Goal: Find specific page/section: Find specific page/section

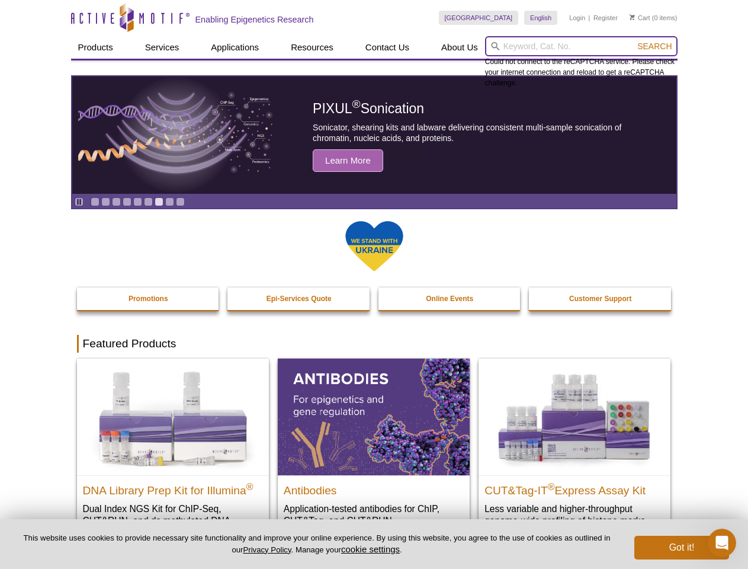
click at [581, 46] on input "search" at bounding box center [581, 46] width 192 height 20
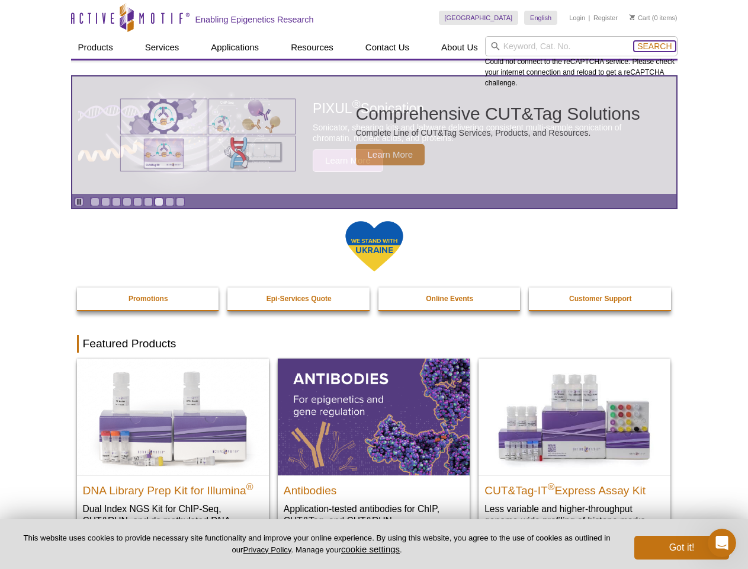
click at [654, 46] on span "Search" at bounding box center [654, 45] width 34 height 9
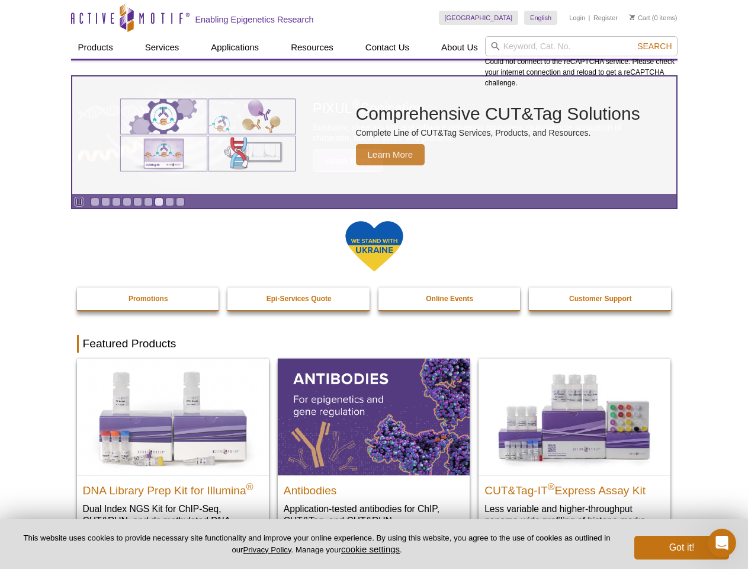
click at [79, 201] on icon "Pause" at bounding box center [79, 202] width 8 height 8
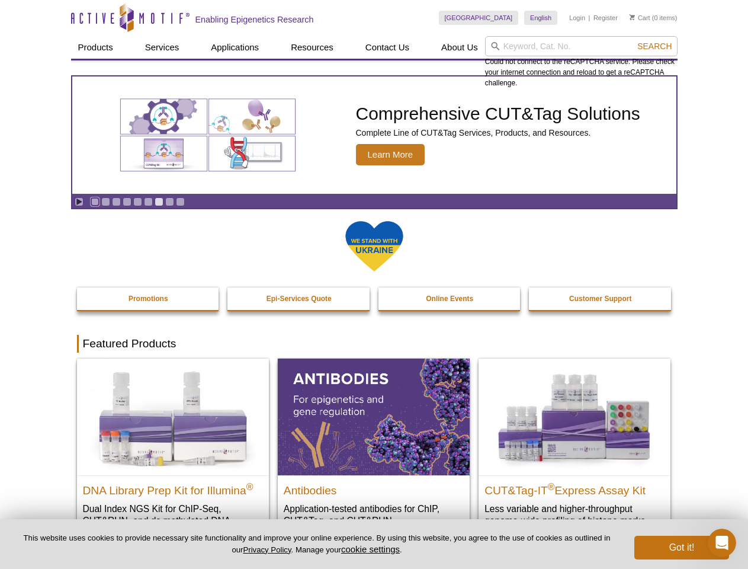
click at [95, 201] on link "Go to slide 1" at bounding box center [95, 201] width 9 height 9
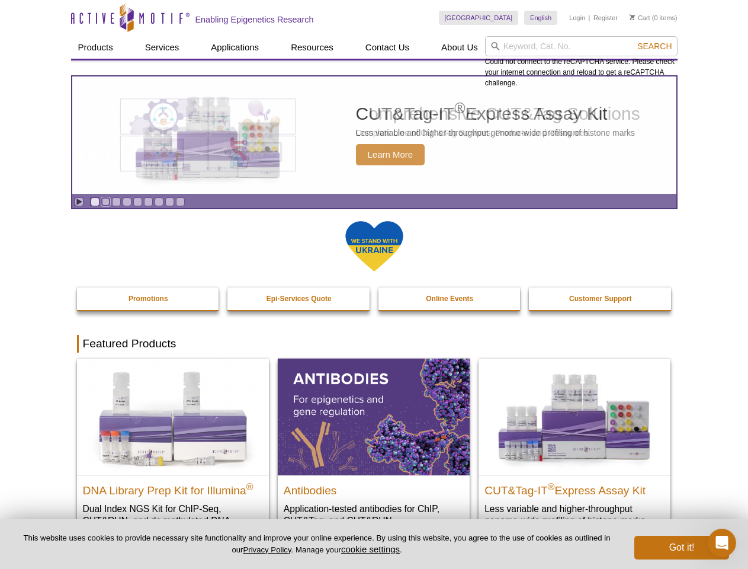
click at [105, 201] on link "Go to slide 2" at bounding box center [105, 201] width 9 height 9
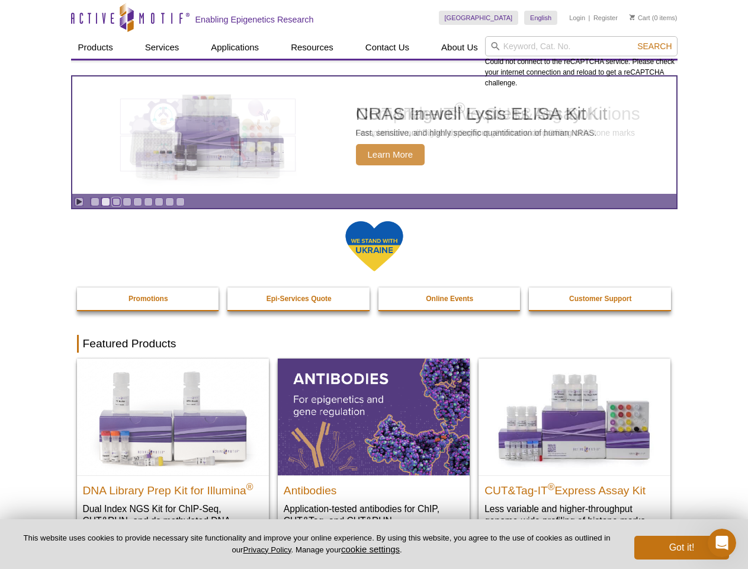
click at [116, 201] on link "Go to slide 3" at bounding box center [116, 201] width 9 height 9
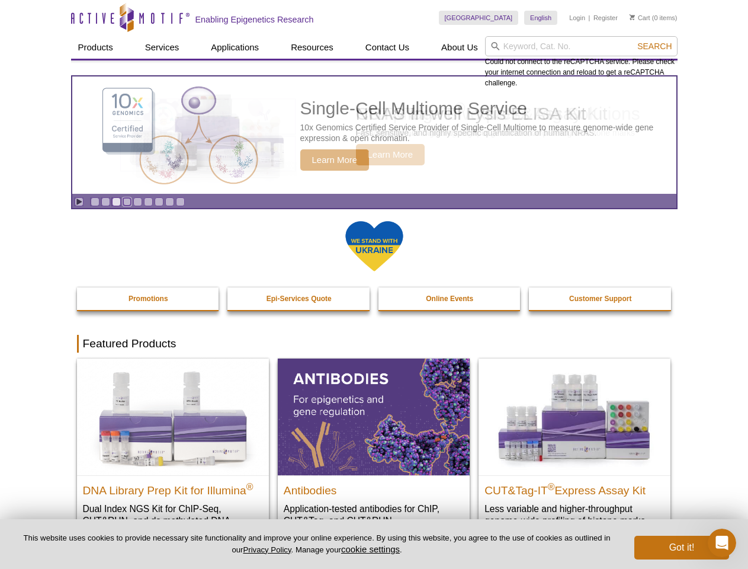
click at [127, 201] on link "Go to slide 4" at bounding box center [127, 201] width 9 height 9
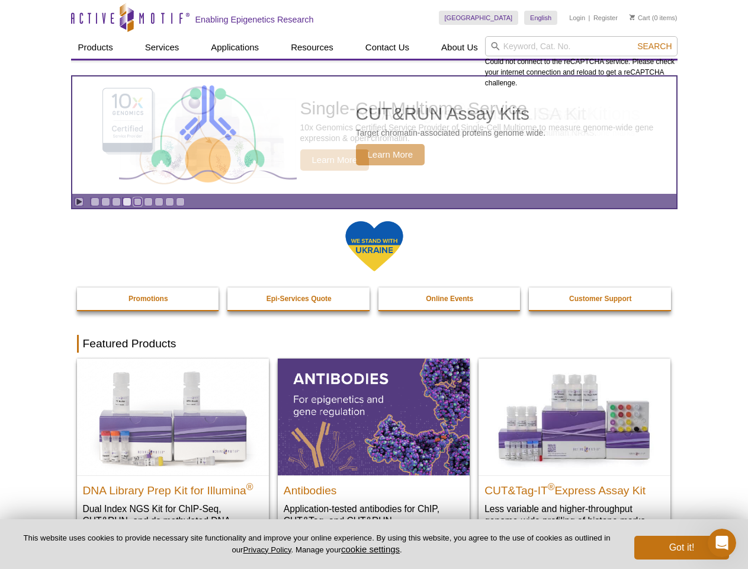
click at [137, 201] on link "Go to slide 5" at bounding box center [137, 201] width 9 height 9
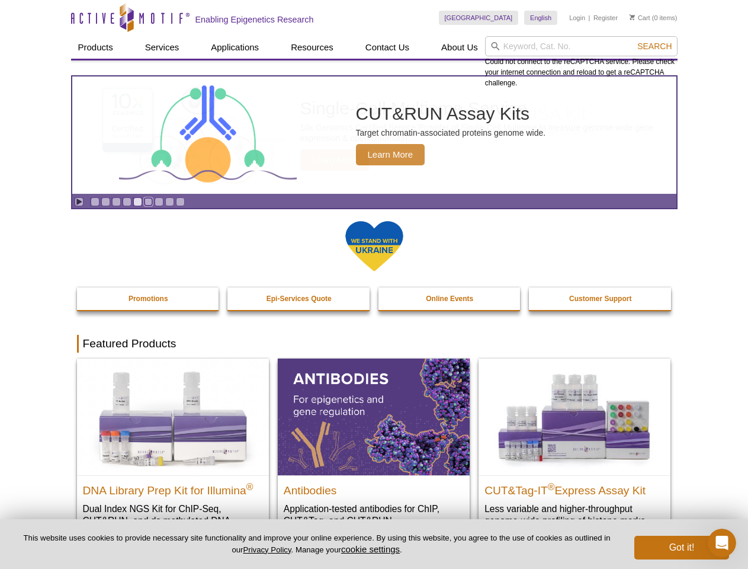
click at [148, 201] on link "Go to slide 6" at bounding box center [148, 201] width 9 height 9
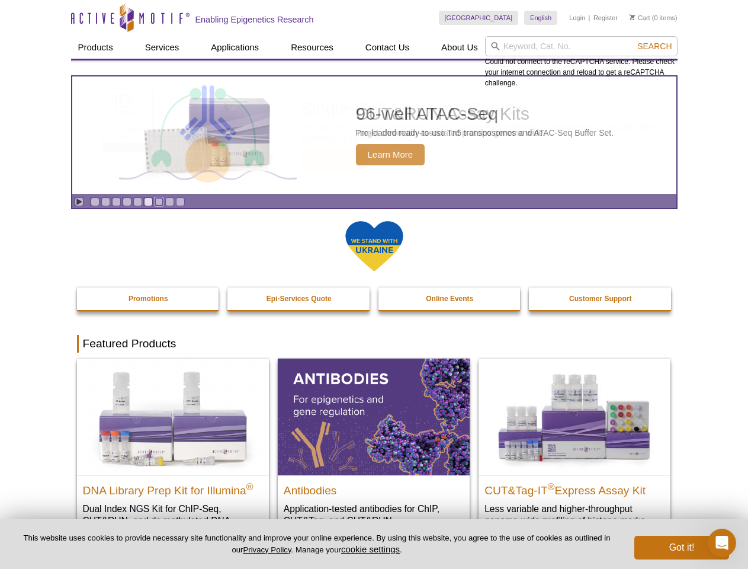
click at [159, 201] on link "Go to slide 7" at bounding box center [159, 201] width 9 height 9
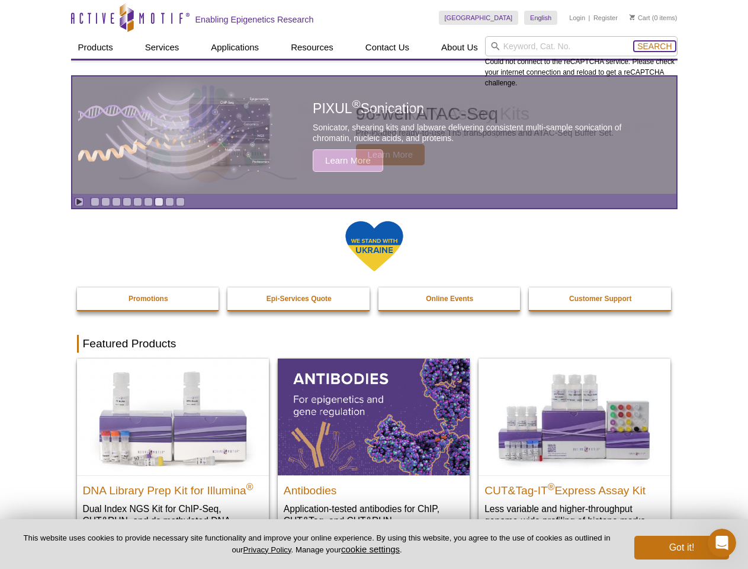
click at [654, 46] on span "Search" at bounding box center [654, 45] width 34 height 9
